Goal: Transaction & Acquisition: Purchase product/service

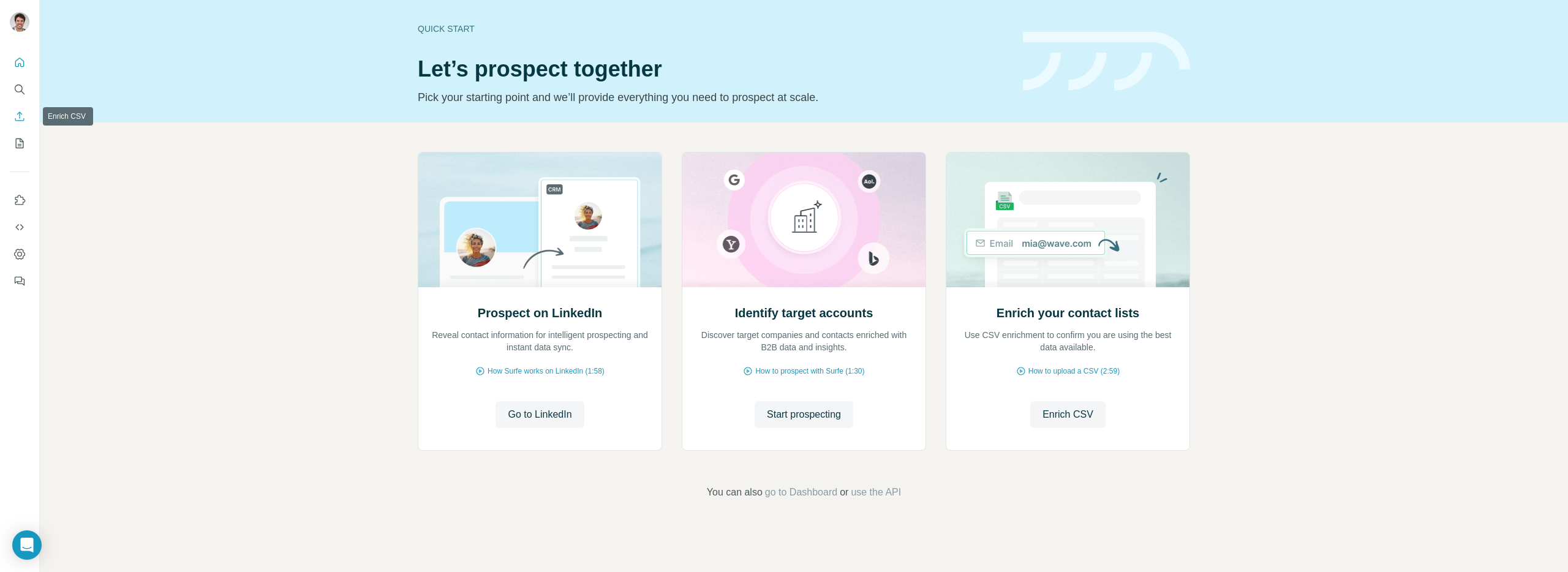
click at [25, 121] on icon "Enrich CSV" at bounding box center [19, 115] width 12 height 12
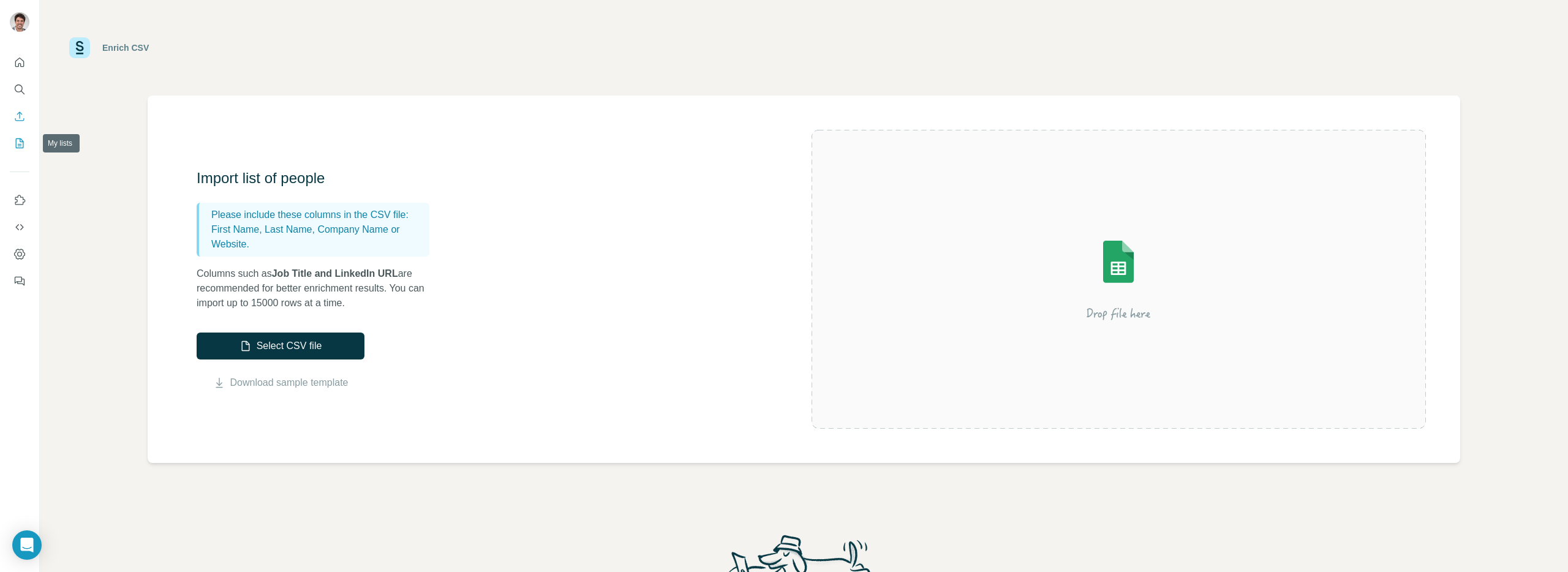
click at [25, 143] on icon "My lists" at bounding box center [19, 143] width 12 height 12
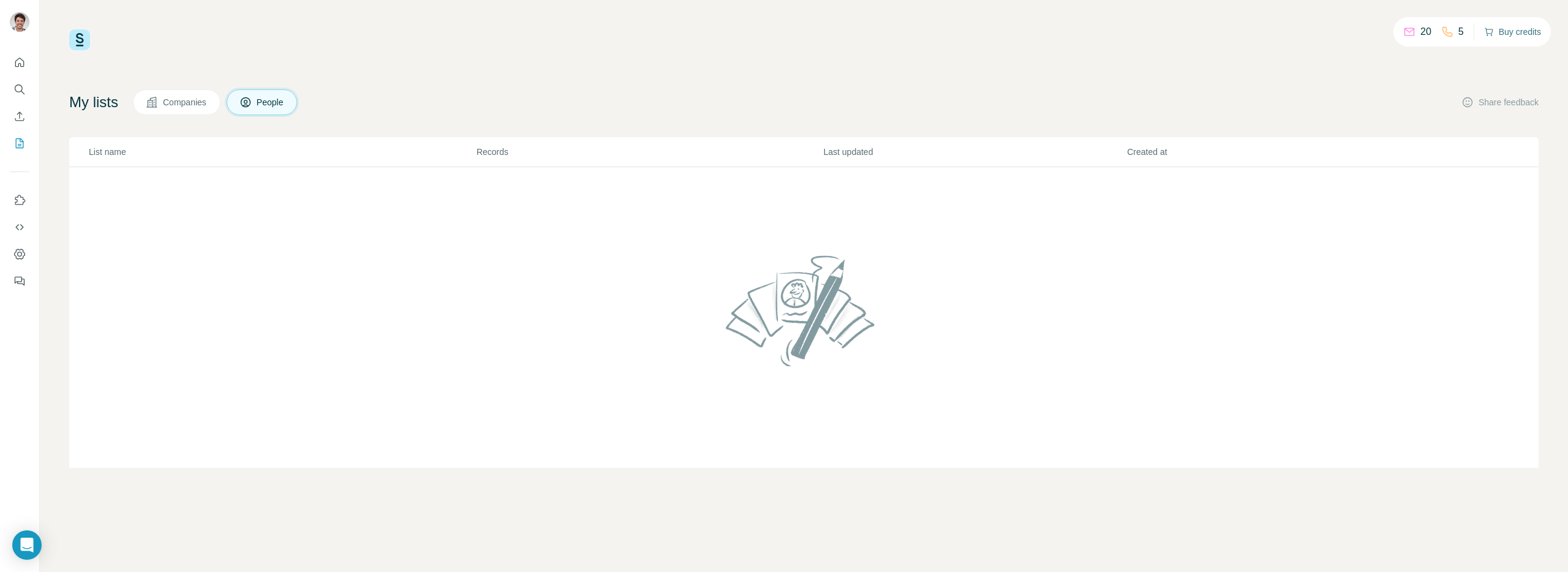
click at [1492, 25] on button "Buy credits" at bounding box center [1513, 32] width 57 height 17
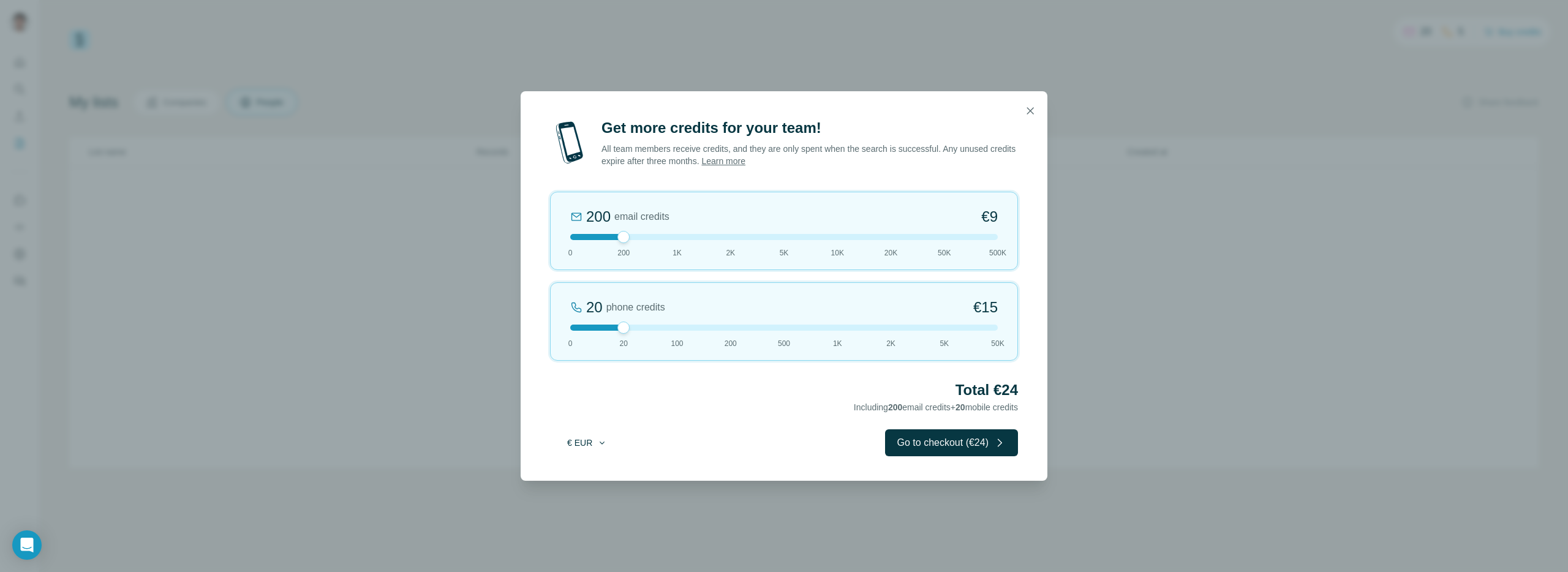
click at [579, 437] on button "€ EUR" at bounding box center [586, 442] width 57 height 22
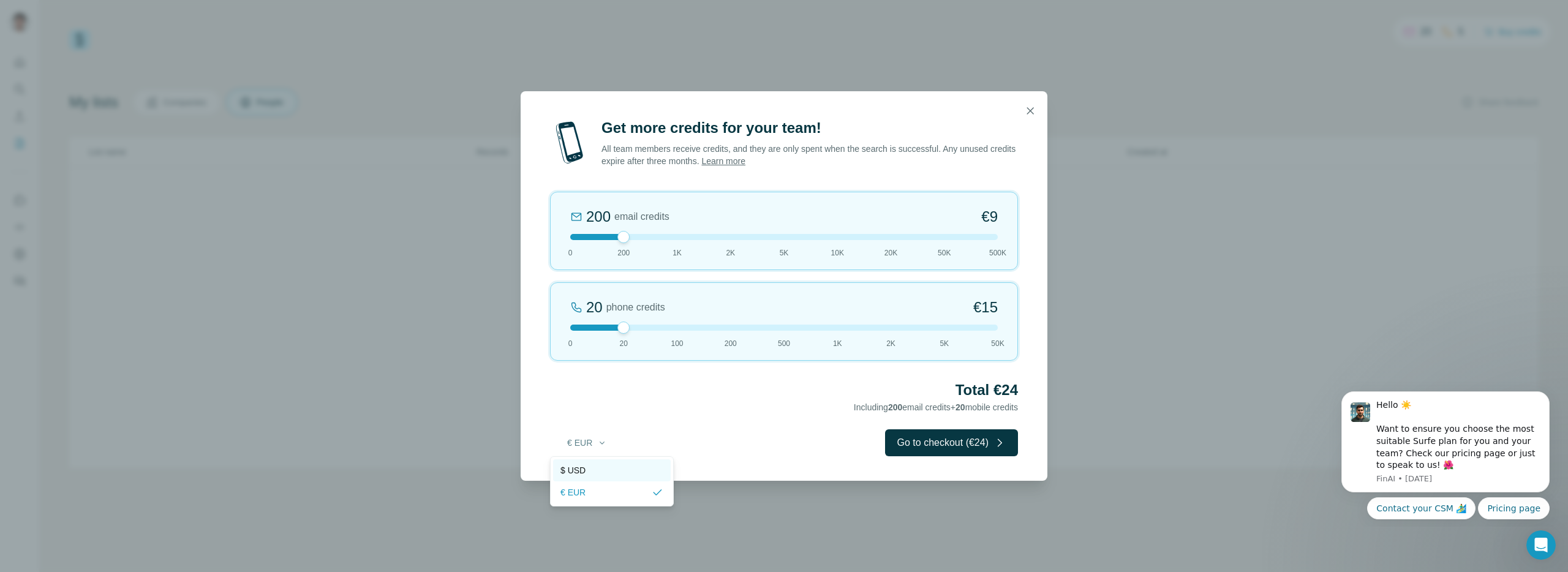
click at [601, 464] on div "$ USD" at bounding box center [612, 470] width 103 height 12
click at [1545, 394] on icon "Dismiss notification" at bounding box center [1545, 395] width 7 height 7
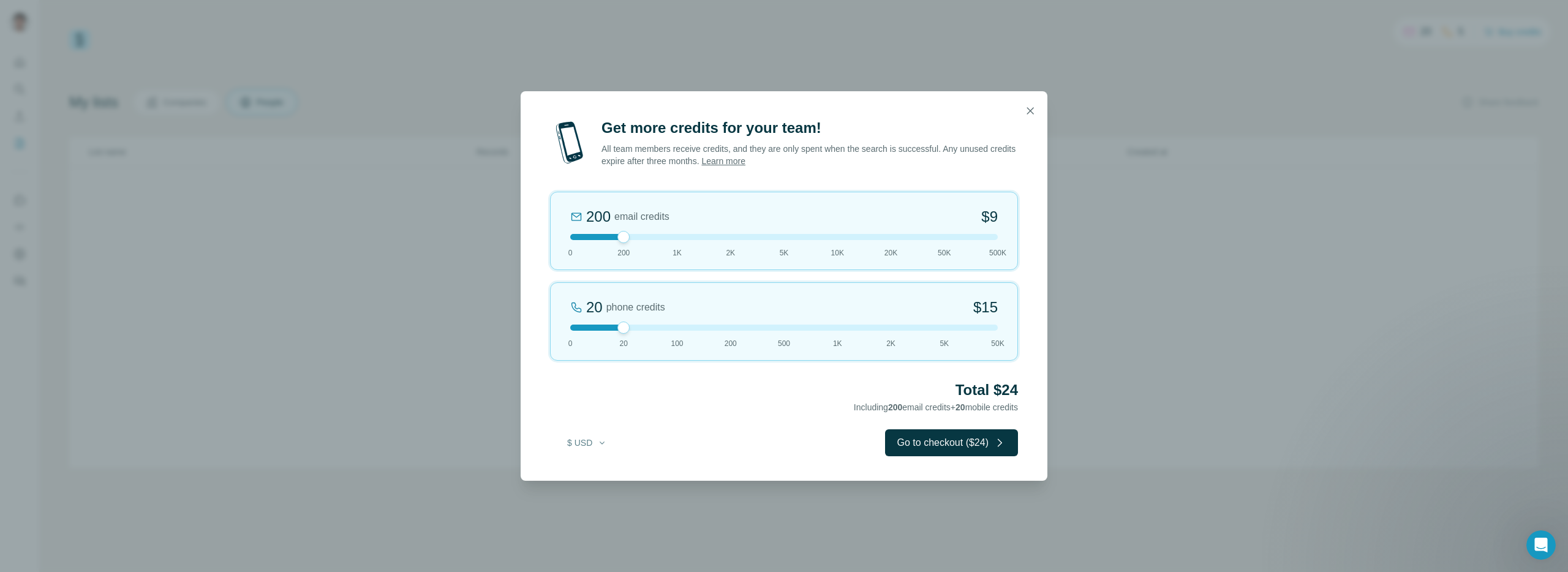
click at [677, 237] on div at bounding box center [784, 236] width 428 height 7
drag, startPoint x: 579, startPoint y: 327, endPoint x: 568, endPoint y: 327, distance: 11.0
click at [568, 327] on div "20 phone credits $[PHONE_NUMBER] 1K 2K 5K 50K" at bounding box center [784, 322] width 468 height 79
click at [629, 326] on div at bounding box center [784, 327] width 428 height 7
drag, startPoint x: 588, startPoint y: 329, endPoint x: 573, endPoint y: 328, distance: 15.0
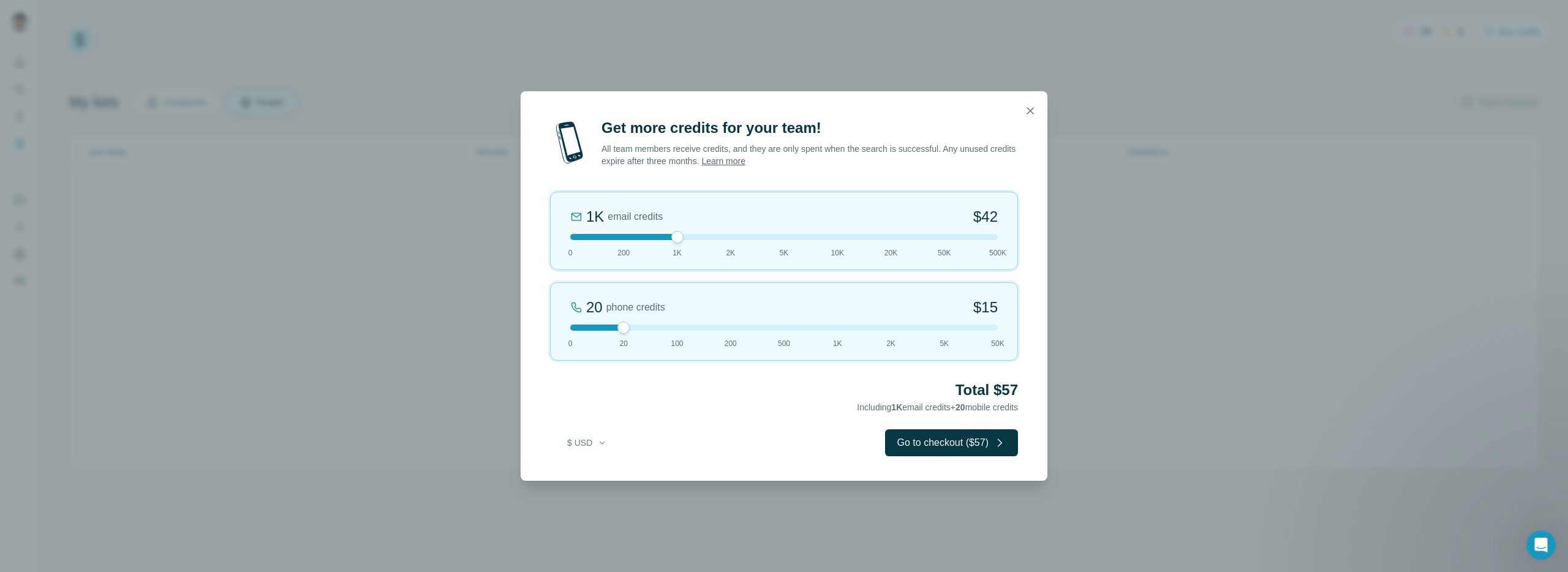
click at [573, 328] on div at bounding box center [784, 327] width 428 height 7
click at [573, 328] on div at bounding box center [570, 327] width 12 height 12
click at [727, 235] on div at bounding box center [784, 236] width 428 height 7
click at [784, 236] on div at bounding box center [784, 236] width 428 height 7
click at [841, 239] on div at bounding box center [784, 236] width 428 height 7
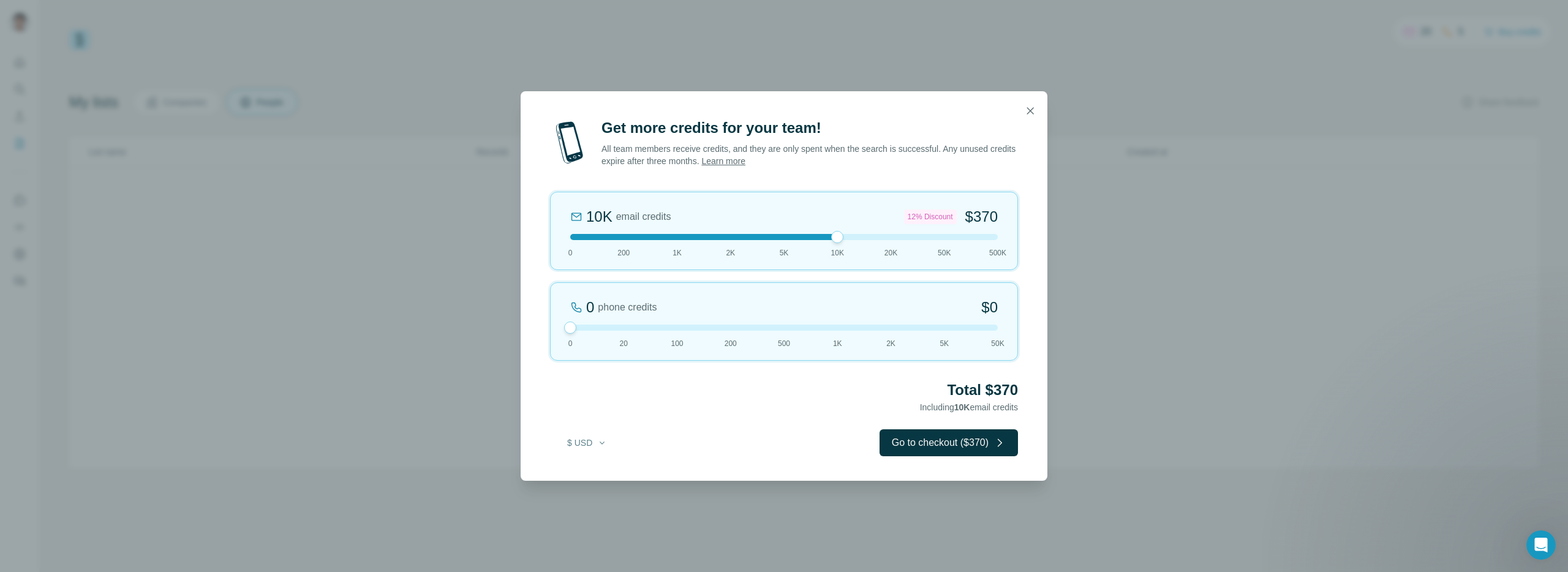
click at [950, 237] on div at bounding box center [784, 236] width 428 height 7
click at [993, 235] on div at bounding box center [784, 236] width 428 height 7
click at [688, 237] on div at bounding box center [784, 236] width 428 height 7
click at [701, 238] on div at bounding box center [784, 236] width 428 height 7
click at [727, 237] on div at bounding box center [784, 236] width 428 height 7
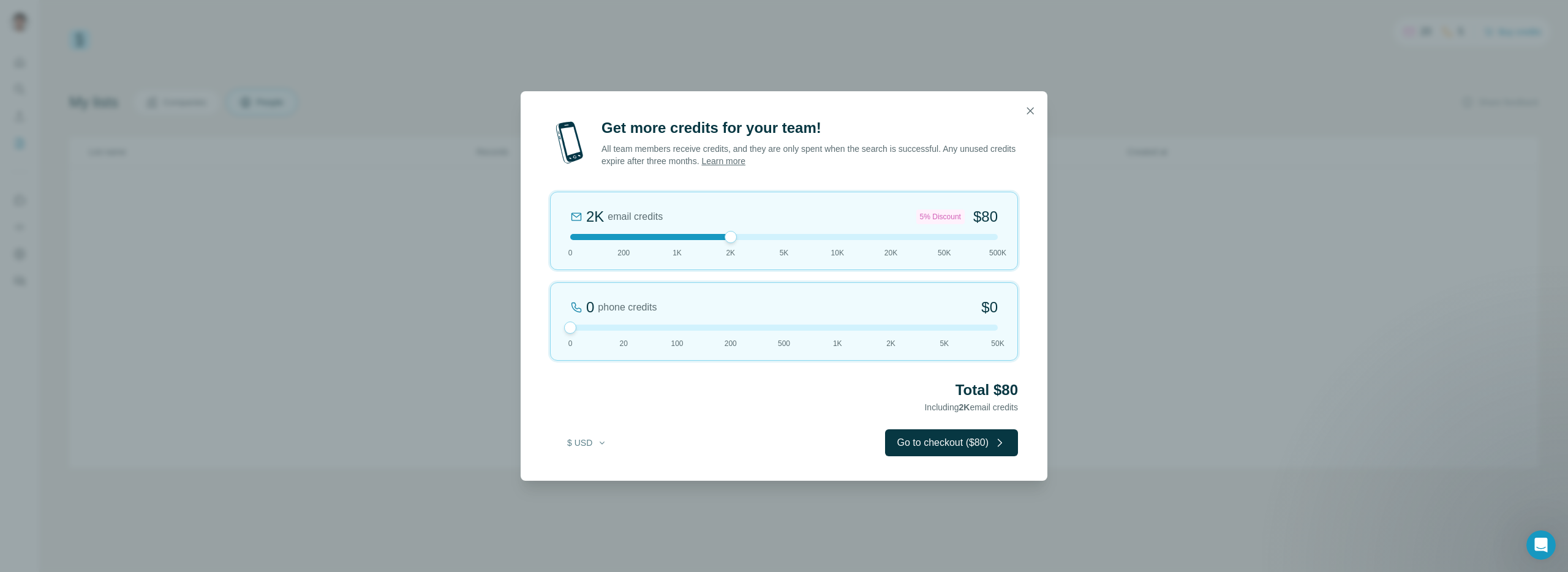
click at [678, 241] on div "2K email credits 5% Discount $80 0 200 1K 2K 5K 10K 20K 50K 500K" at bounding box center [784, 231] width 468 height 79
click at [732, 235] on div at bounding box center [784, 236] width 428 height 7
click at [673, 237] on div at bounding box center [784, 236] width 428 height 7
click at [625, 235] on div at bounding box center [784, 236] width 428 height 7
click at [673, 238] on div at bounding box center [784, 236] width 428 height 7
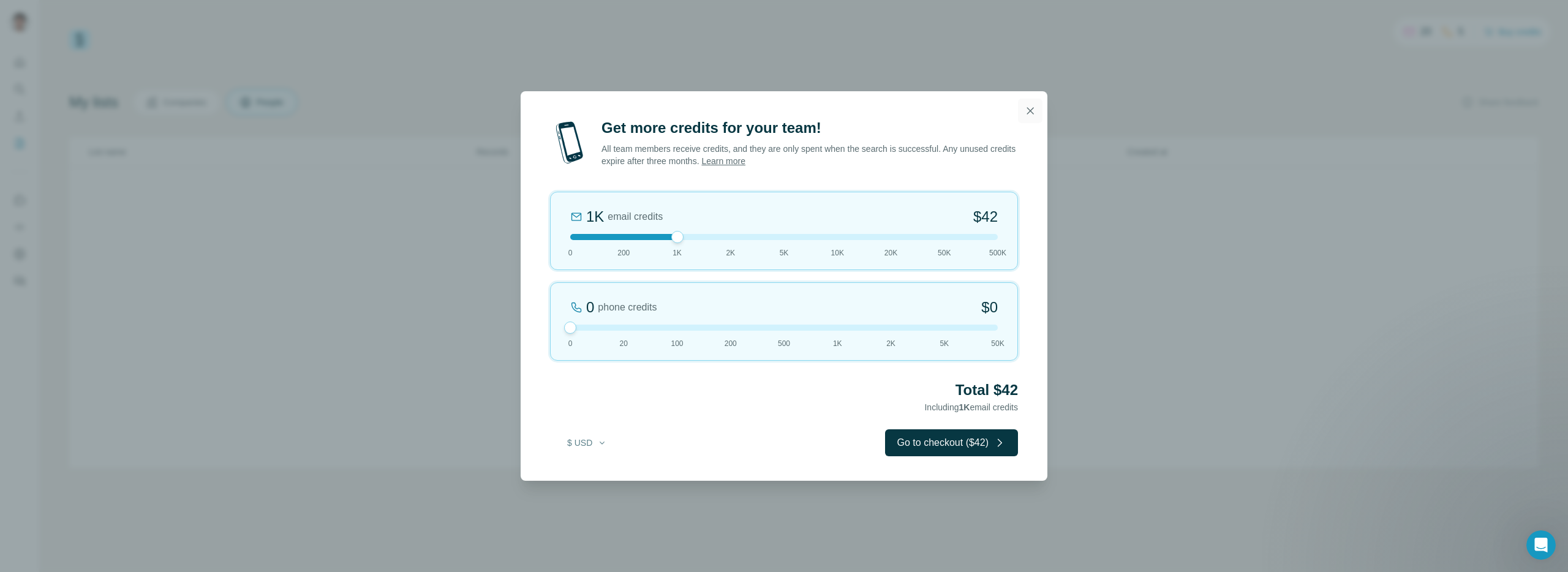
click at [1020, 113] on button "button" at bounding box center [1030, 111] width 24 height 24
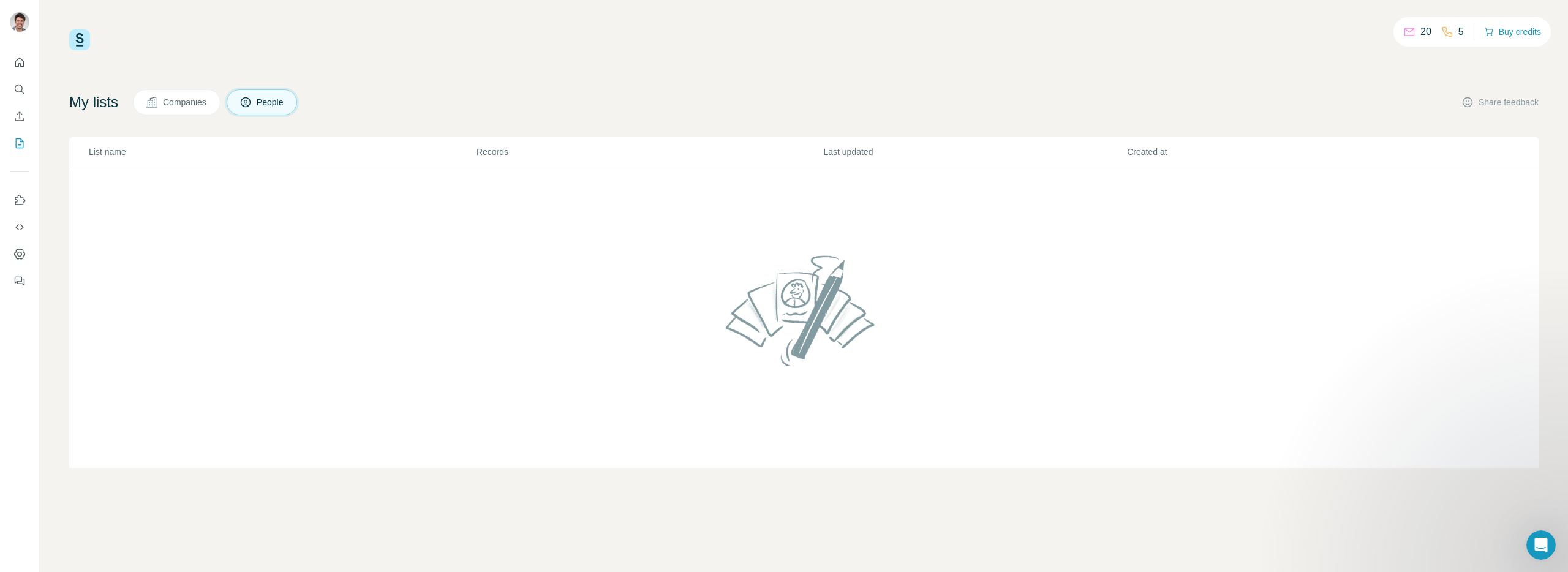
click at [117, 184] on td at bounding box center [804, 317] width 1469 height 301
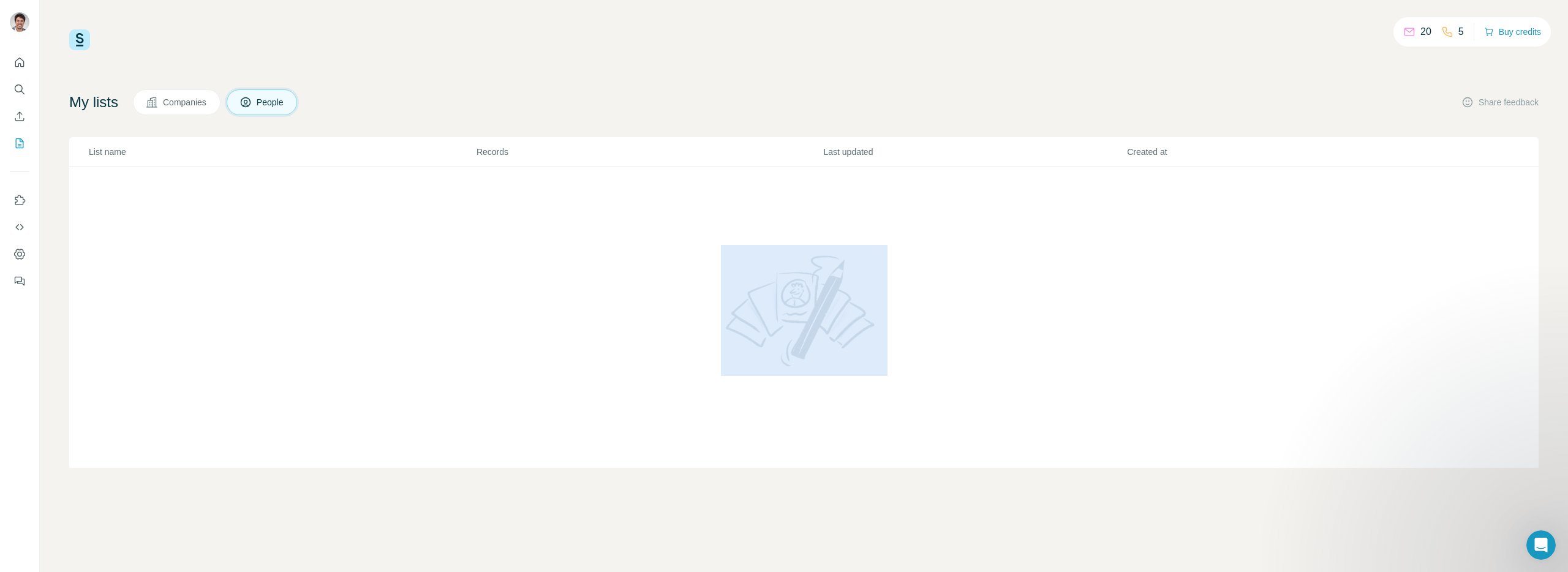
click at [117, 184] on td at bounding box center [804, 317] width 1469 height 301
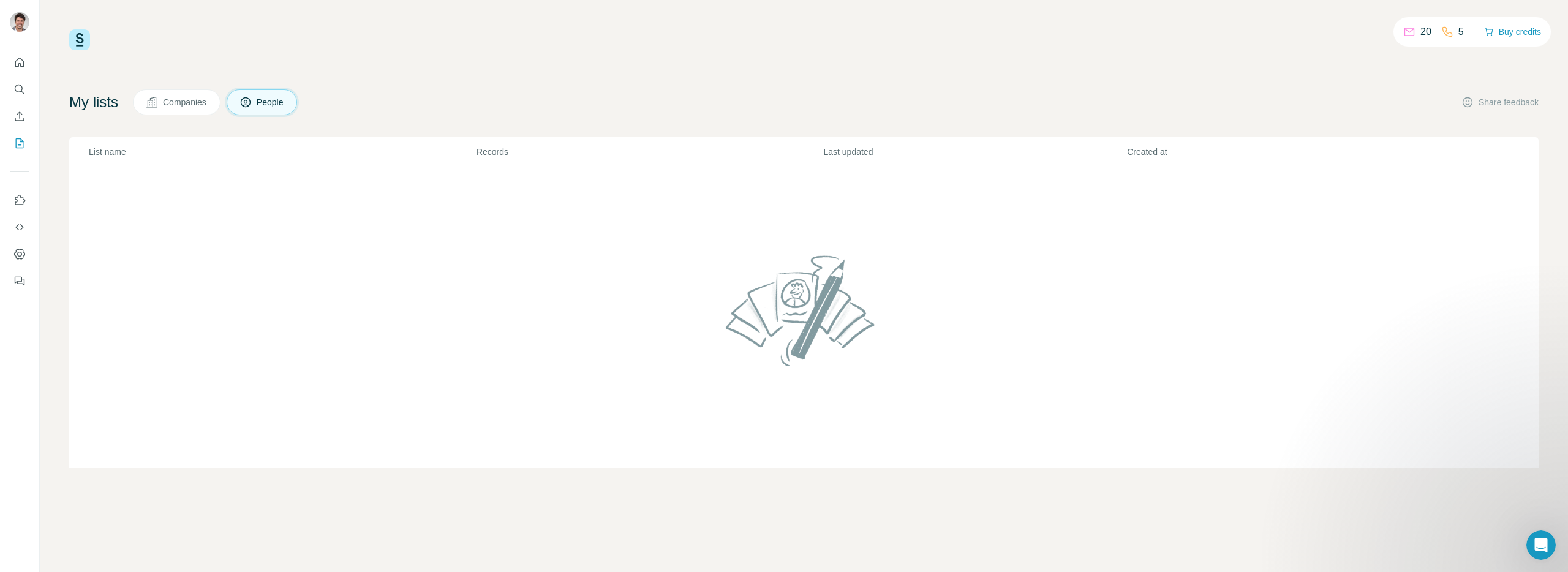
click at [108, 101] on h4 "My lists" at bounding box center [94, 102] width 49 height 20
drag, startPoint x: 758, startPoint y: 294, endPoint x: 622, endPoint y: 8, distance: 316.7
